Goal: Task Accomplishment & Management: Use online tool/utility

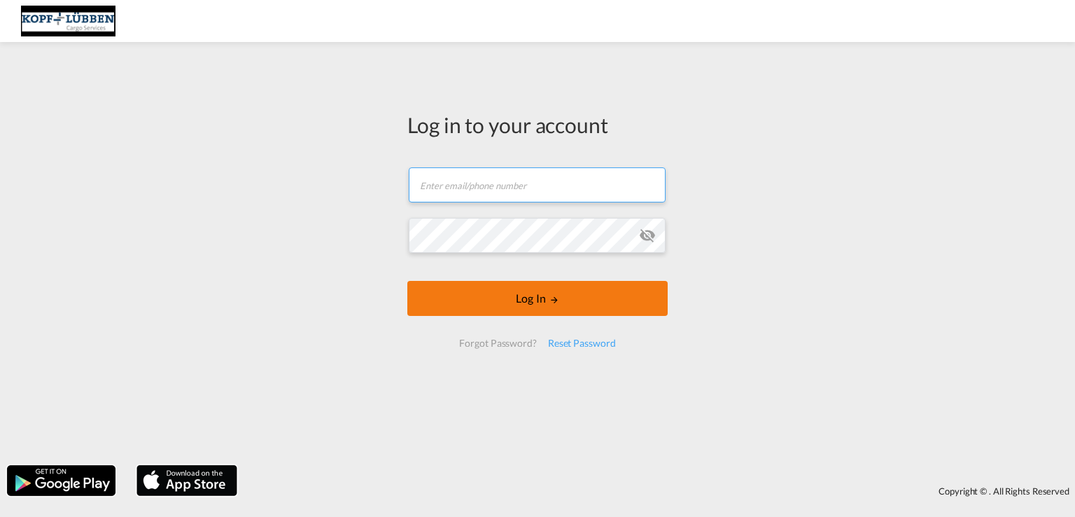
type input "[EMAIL_ADDRESS][PERSON_NAME][DOMAIN_NAME]"
click at [532, 292] on button "Log In" at bounding box center [537, 298] width 260 height 35
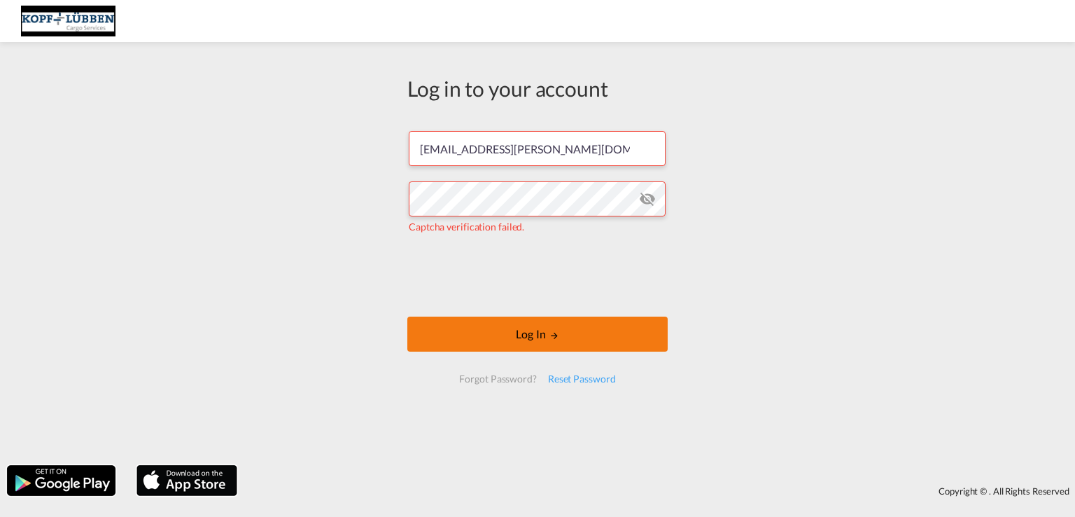
click at [527, 333] on button "Log In" at bounding box center [537, 333] width 260 height 35
